Goal: Navigation & Orientation: Find specific page/section

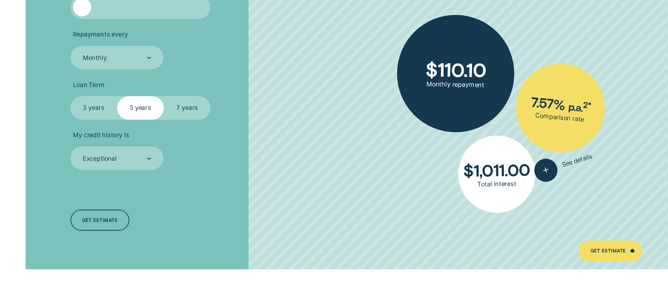
scroll to position [1662, 0]
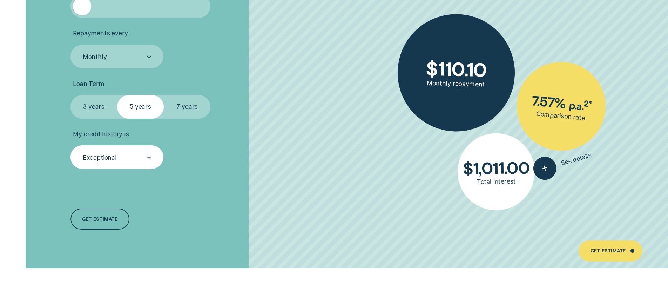
click at [146, 157] on div "Exceptional" at bounding box center [116, 157] width 69 height 9
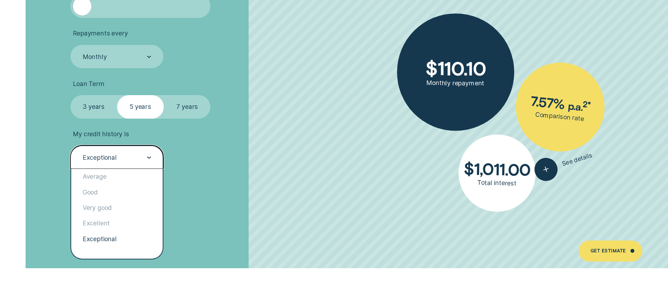
click at [187, 155] on li "My credit history is option Exceptional selected, 5 of 5. 5 results available. …" at bounding box center [178, 149] width 215 height 39
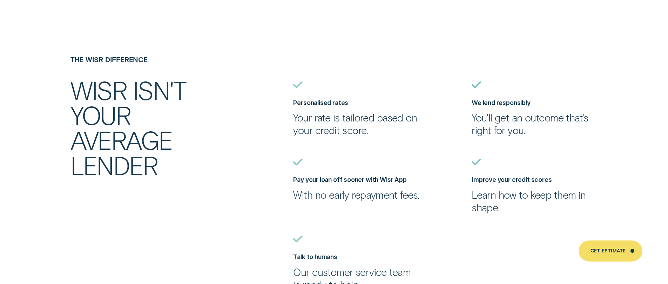
scroll to position [1950, 0]
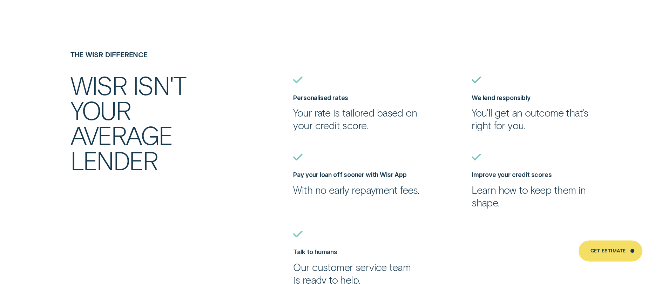
click at [420, 146] on ul "Personalised rates Your rate is tailored based on your credit score. We lend re…" at bounding box center [467, 180] width 357 height 209
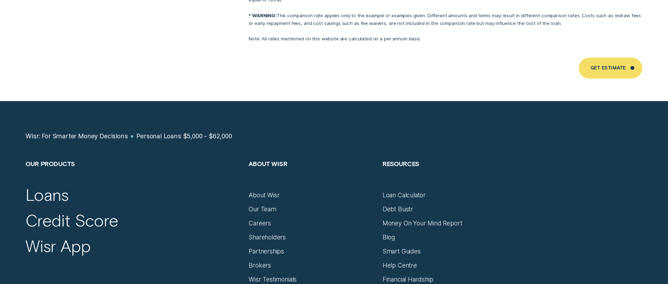
scroll to position [4711, 0]
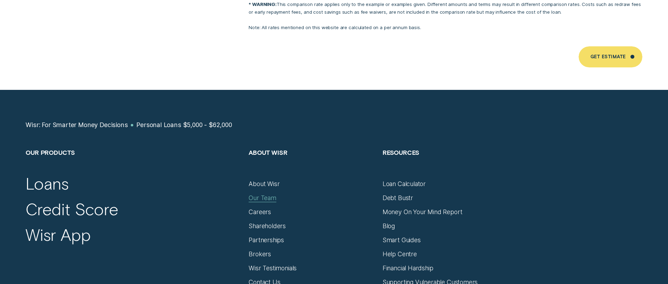
click at [262, 194] on div "Our Team" at bounding box center [263, 198] width 28 height 8
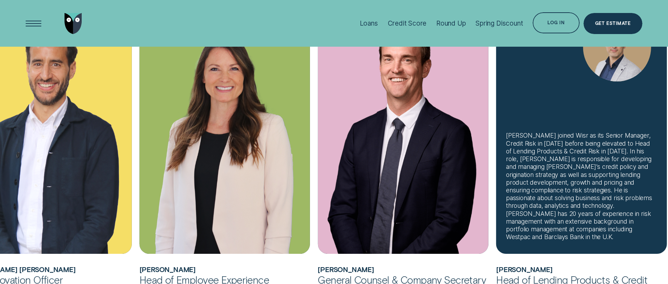
scroll to position [527, 0]
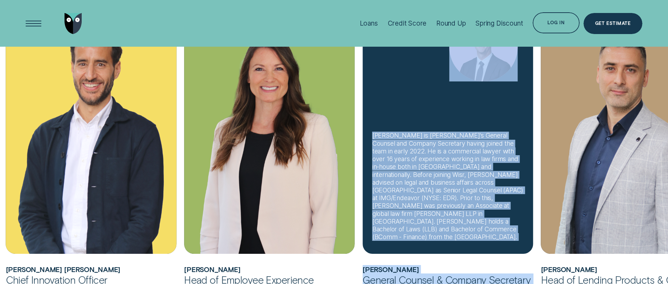
drag, startPoint x: 625, startPoint y: 120, endPoint x: 522, endPoint y: 140, distance: 105.2
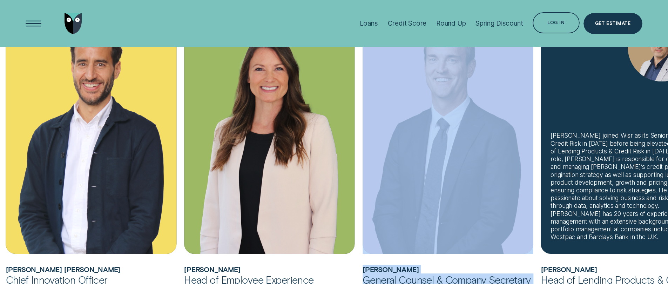
click at [603, 120] on div "[PERSON_NAME] joined Wisr as its Senior Manager, Credit Risk in [DATE] before b…" at bounding box center [626, 126] width 171 height 256
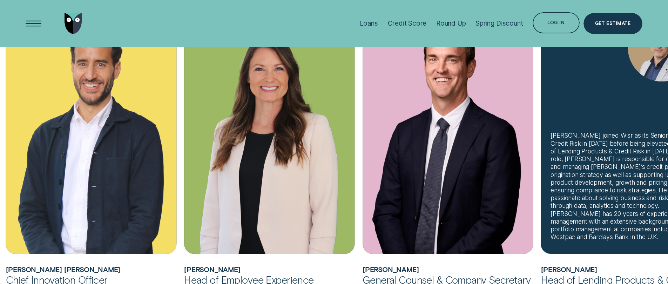
drag, startPoint x: 599, startPoint y: 124, endPoint x: 549, endPoint y: 126, distance: 50.6
click at [549, 126] on div "[PERSON_NAME] joined Wisr as its Senior Manager, Credit Risk in [DATE] before b…" at bounding box center [626, 126] width 171 height 256
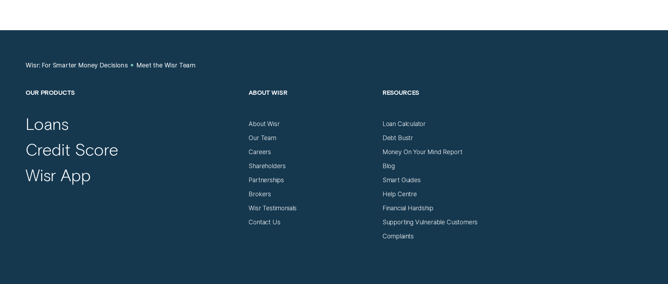
scroll to position [888, 0]
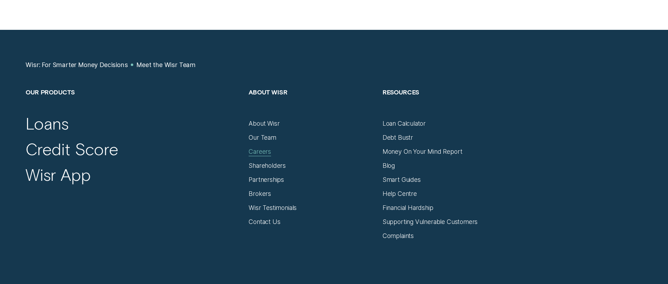
click at [266, 154] on div "Careers" at bounding box center [260, 152] width 22 height 8
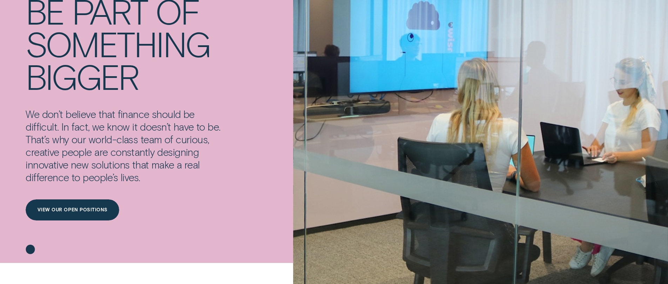
scroll to position [90, 0]
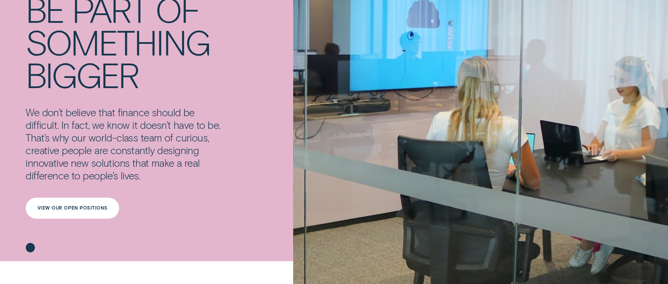
click at [79, 207] on div "View our open positions" at bounding box center [73, 208] width 70 height 4
